Goal: Task Accomplishment & Management: Manage account settings

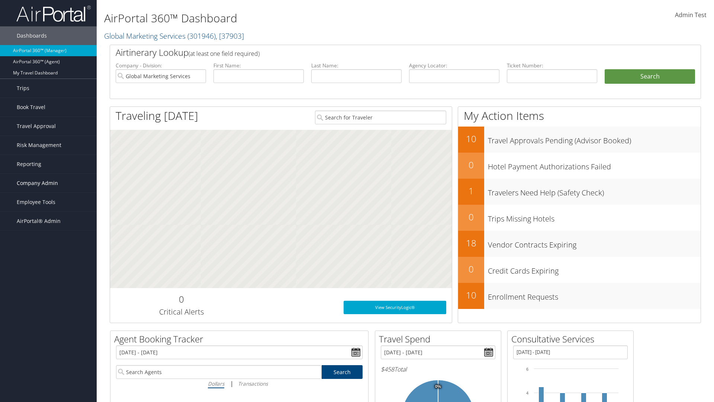
click at [48, 183] on span "Company Admin" at bounding box center [37, 183] width 41 height 19
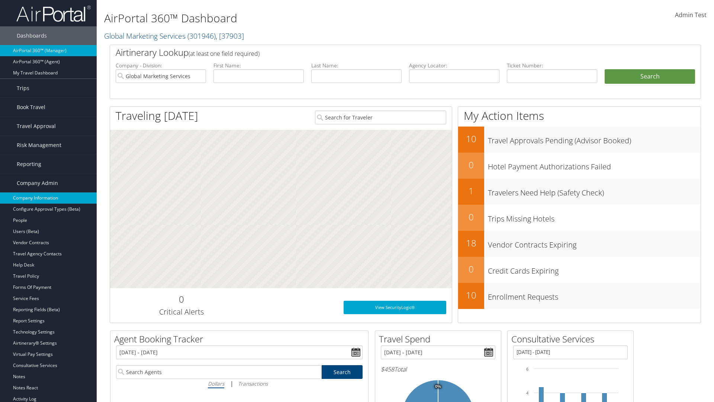
click at [48, 198] on link "Company Information" at bounding box center [48, 197] width 97 height 11
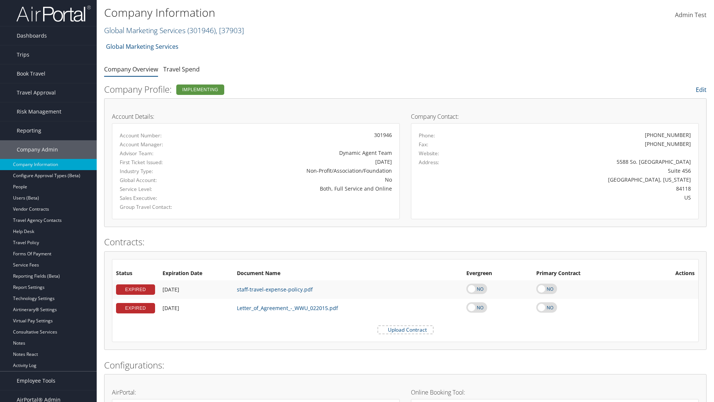
click at [144, 30] on link "Global Marketing Services ( 301946 ) , [ 37903 ]" at bounding box center [174, 30] width 140 height 10
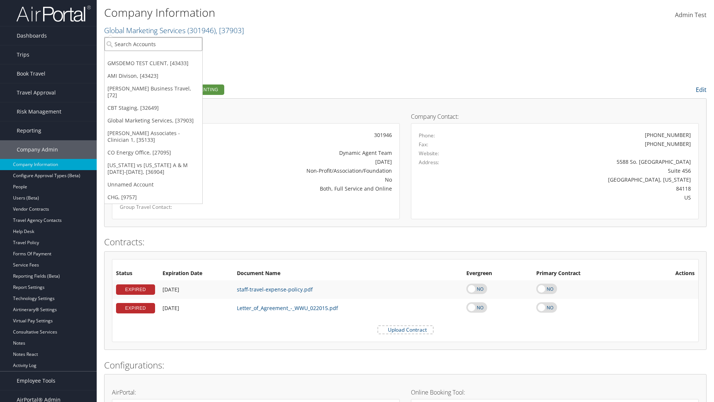
click at [153, 44] on input "search" at bounding box center [154, 44] width 98 height 14
type input "CBTSTG"
click at [153, 58] on div "CBT Staging (CBTSTG), [32649]" at bounding box center [153, 57] width 106 height 7
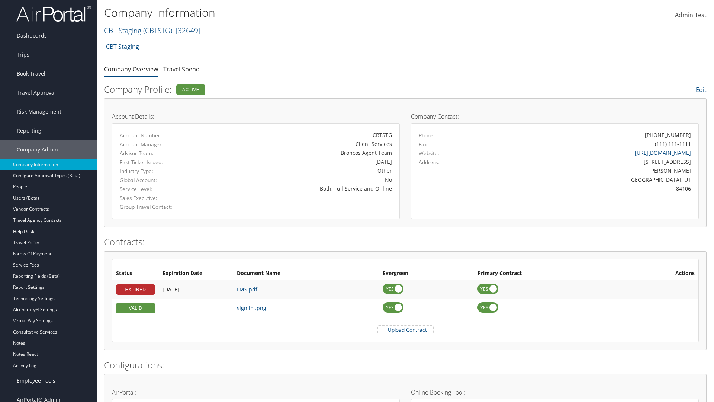
scroll to position [345, 0]
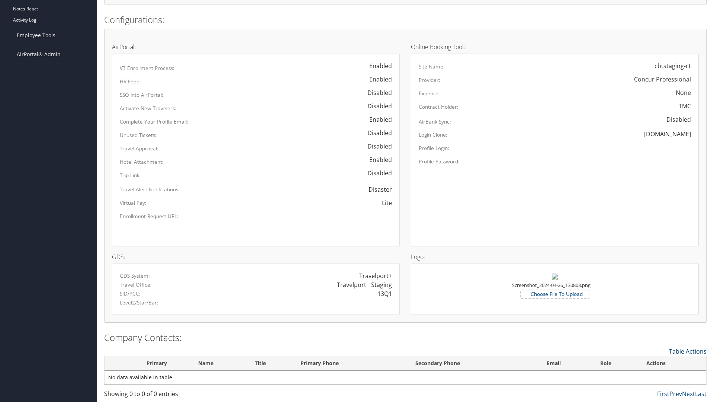
click at [688, 351] on link "Table Actions" at bounding box center [688, 351] width 38 height 8
click at [657, 362] on link "New Contact" at bounding box center [658, 362] width 98 height 13
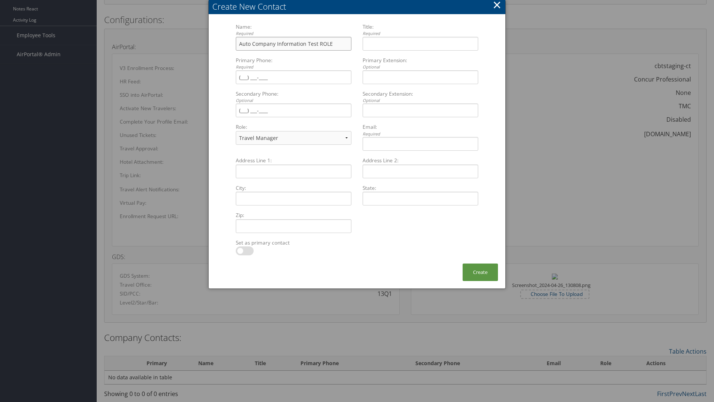
type input "Auto Company Information Test ROLE"
type input "Company Information Title ROLE"
type input "(801) 534-4900"
select select "EX"
type input "(801) 534-4900"
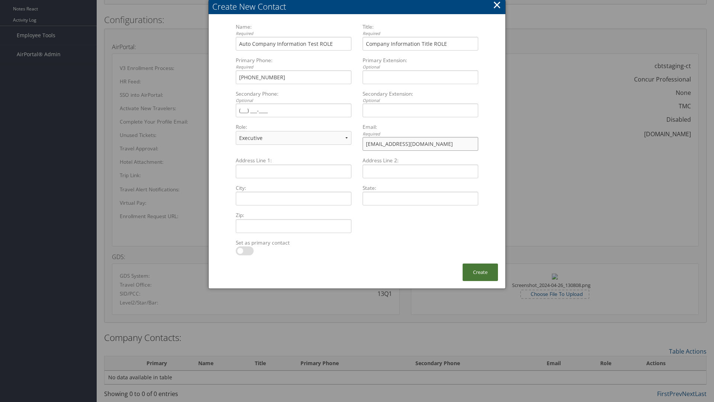
type input "sample@cbtravel.com"
click at [480, 272] on button "Create" at bounding box center [480, 271] width 35 height 17
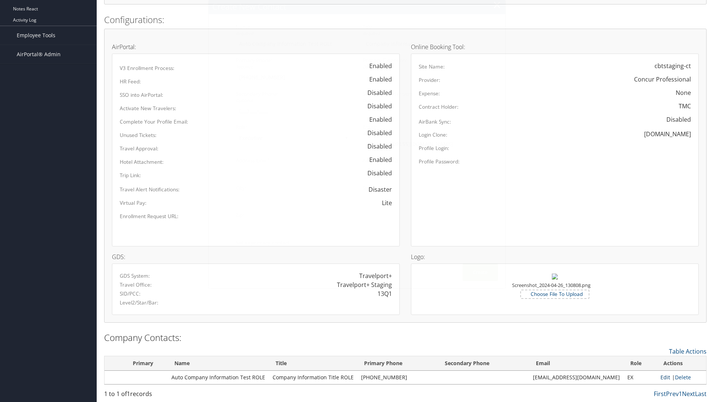
click at [662, 377] on link "Edit" at bounding box center [666, 377] width 10 height 7
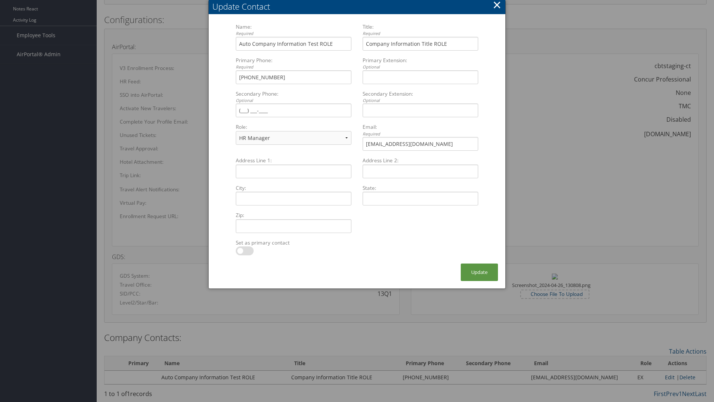
select select "TC"
click at [497, 7] on button "×" at bounding box center [497, 4] width 9 height 15
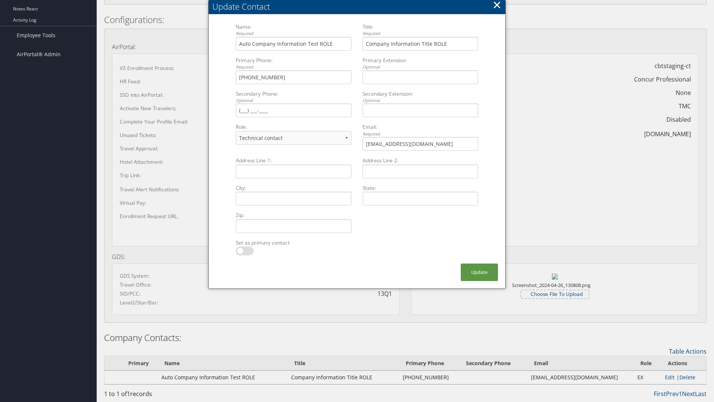
scroll to position [343, 0]
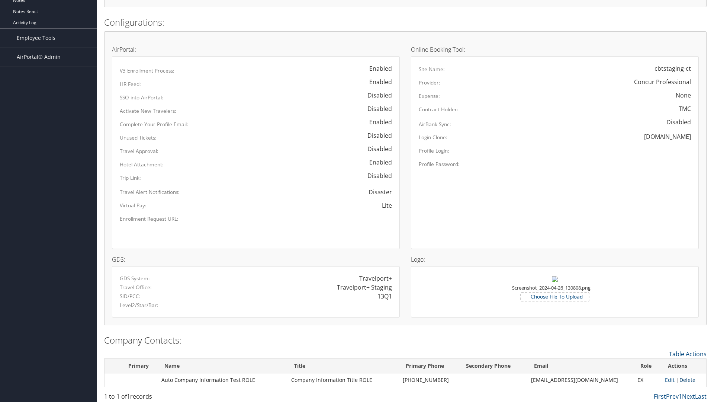
click at [685, 379] on link "Delete" at bounding box center [688, 379] width 16 height 7
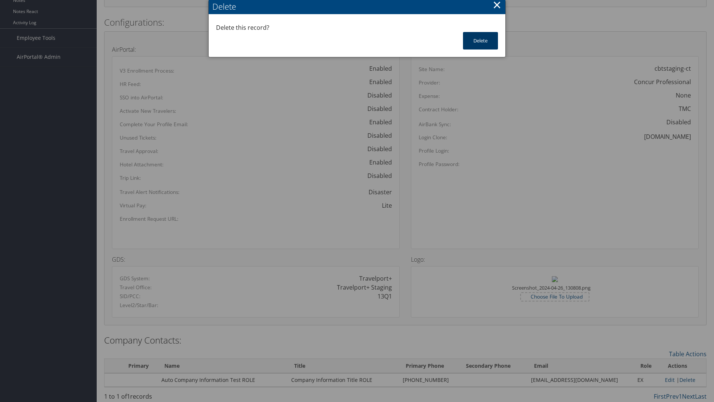
click at [481, 41] on button "Delete" at bounding box center [480, 40] width 35 height 17
